Goal: Task Accomplishment & Management: Use online tool/utility

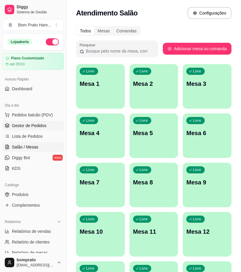
click at [41, 126] on span "Gestor de Pedidos" at bounding box center [29, 126] width 34 height 6
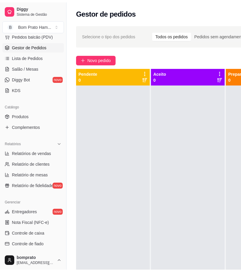
scroll to position [99, 0]
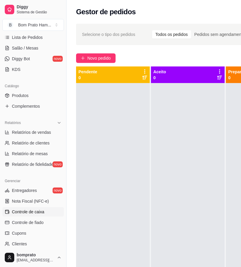
click at [42, 208] on link "Controle de caixa" at bounding box center [32, 211] width 61 height 9
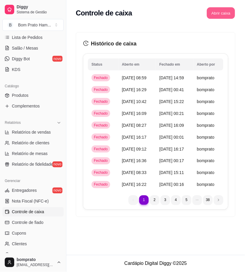
click at [223, 8] on button "Abrir caixa" at bounding box center [221, 13] width 28 height 12
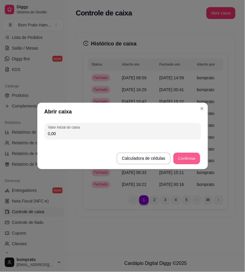
click at [195, 155] on button "Confirmar" at bounding box center [187, 159] width 27 height 12
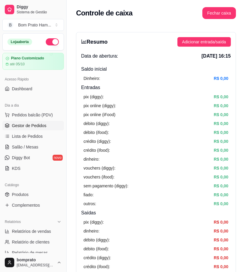
click at [53, 126] on link "Gestor de Pedidos" at bounding box center [32, 125] width 61 height 9
